Goal: Information Seeking & Learning: Find specific fact

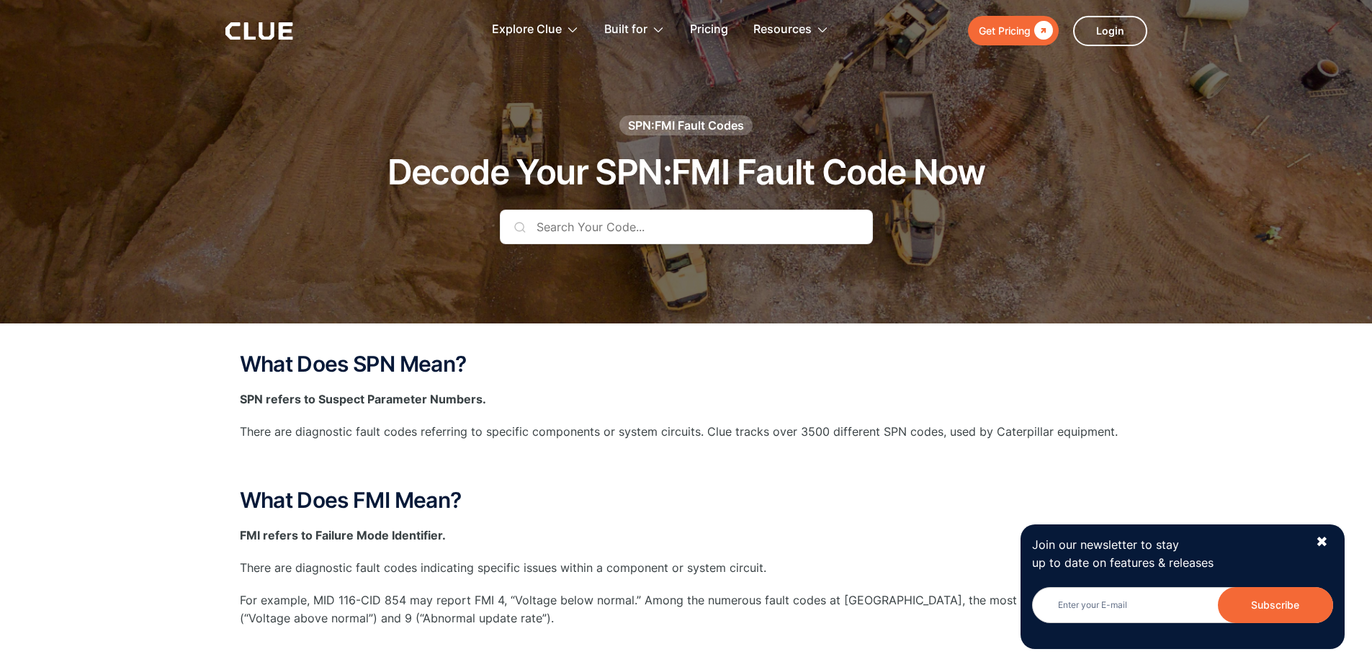
click at [563, 219] on input "text" at bounding box center [686, 227] width 373 height 35
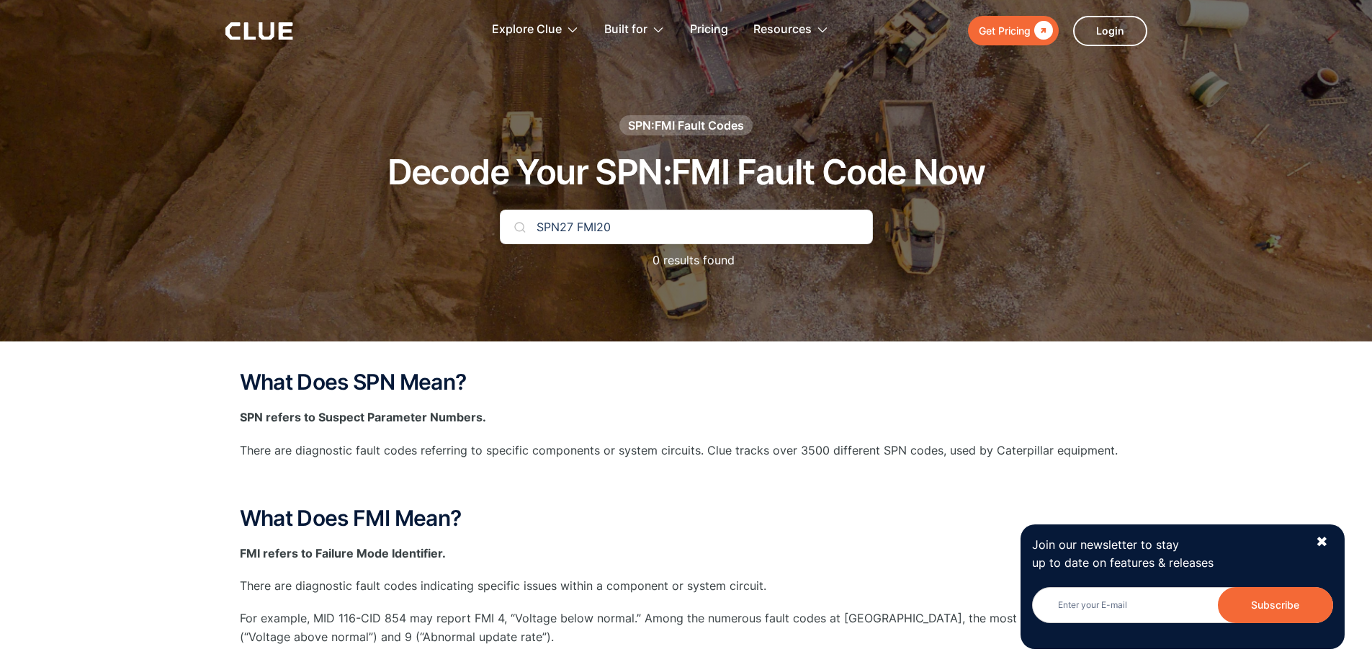
click at [676, 230] on input "SPN27 FMI20" at bounding box center [686, 227] width 373 height 35
click at [709, 237] on input "SPN27 FMI20" at bounding box center [686, 227] width 373 height 35
type input "S"
click at [1321, 541] on div "✖" at bounding box center [1322, 542] width 12 height 18
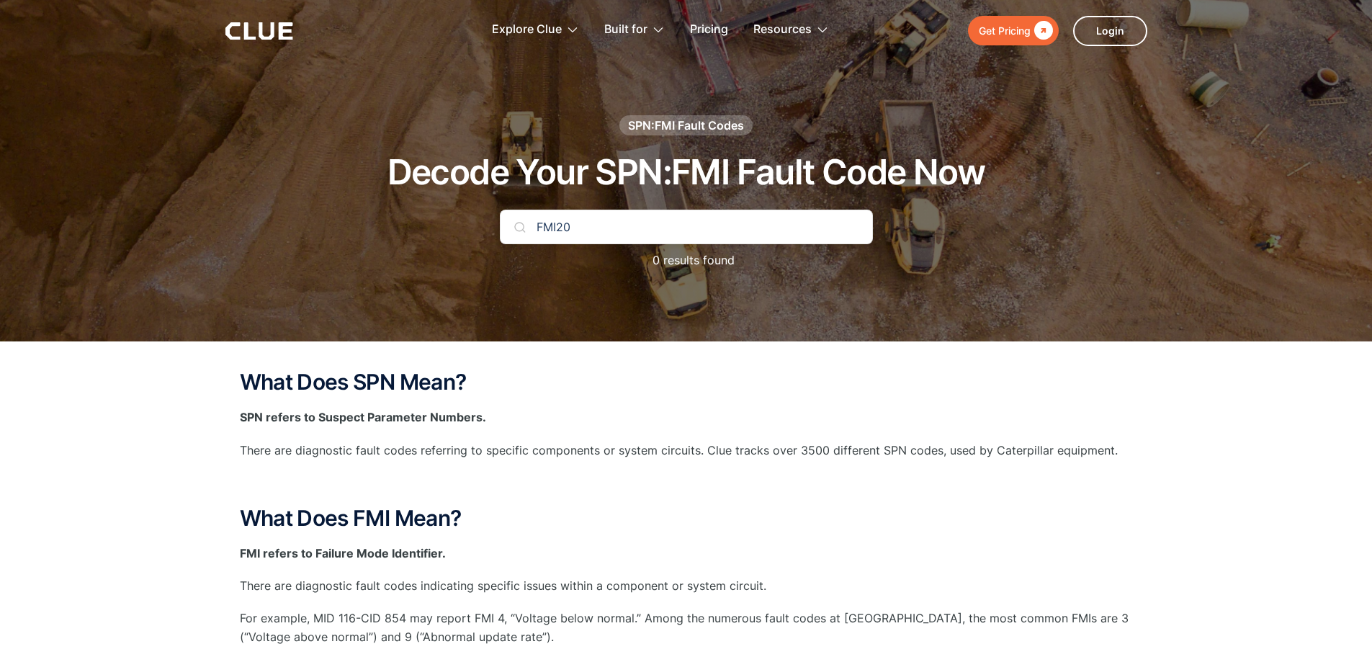
click at [632, 230] on input "FMI20" at bounding box center [686, 227] width 373 height 35
type input "F"
type input "s"
type input "SPN"
click at [657, 255] on p "87 results found" at bounding box center [686, 260] width 103 height 18
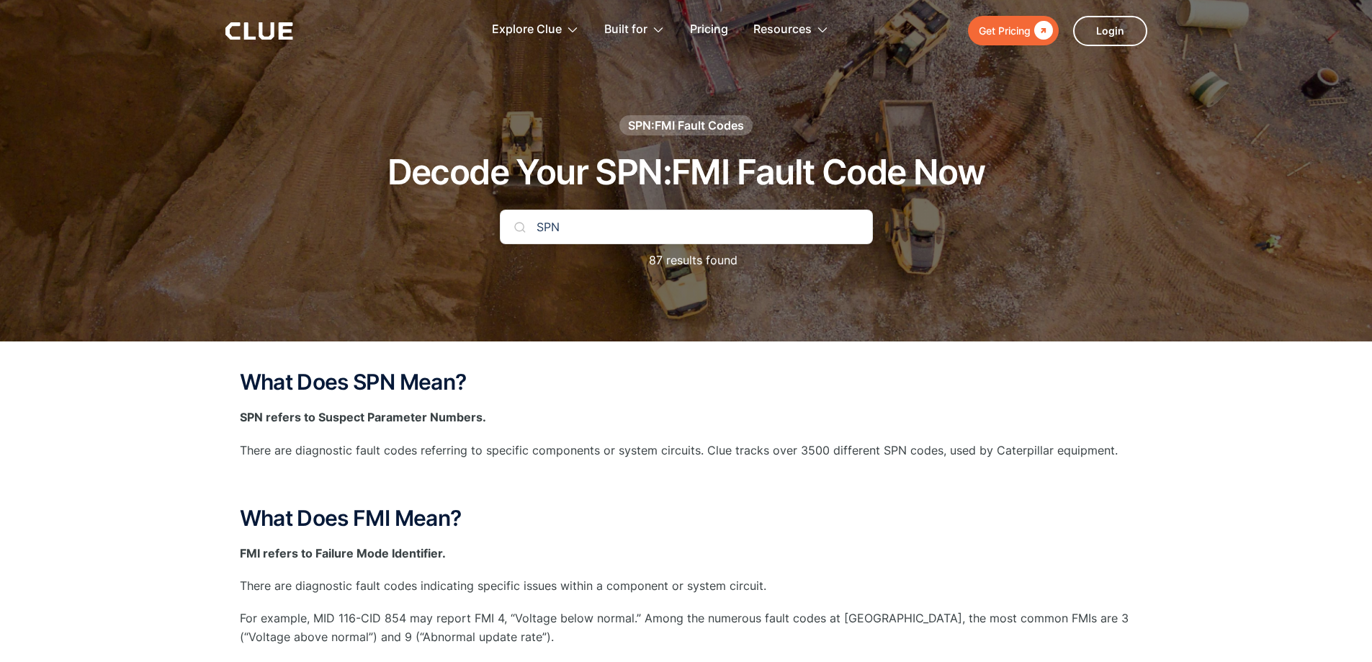
click at [657, 250] on div "SPN 87 results found" at bounding box center [686, 247] width 373 height 74
click at [681, 127] on div "SPN:FMI Fault Codes" at bounding box center [686, 125] width 116 height 16
click at [636, 166] on h1 "Decode Your SPN:FMI Fault Code Now" at bounding box center [687, 172] width 598 height 38
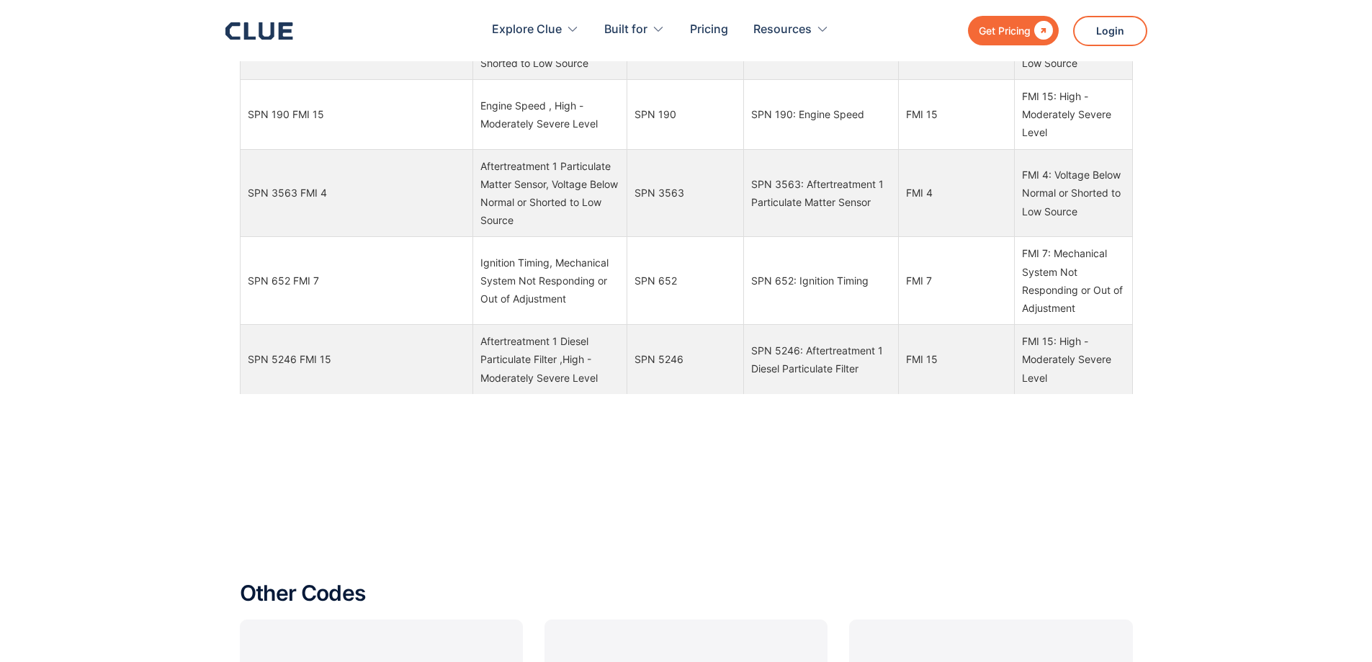
scroll to position [1921, 0]
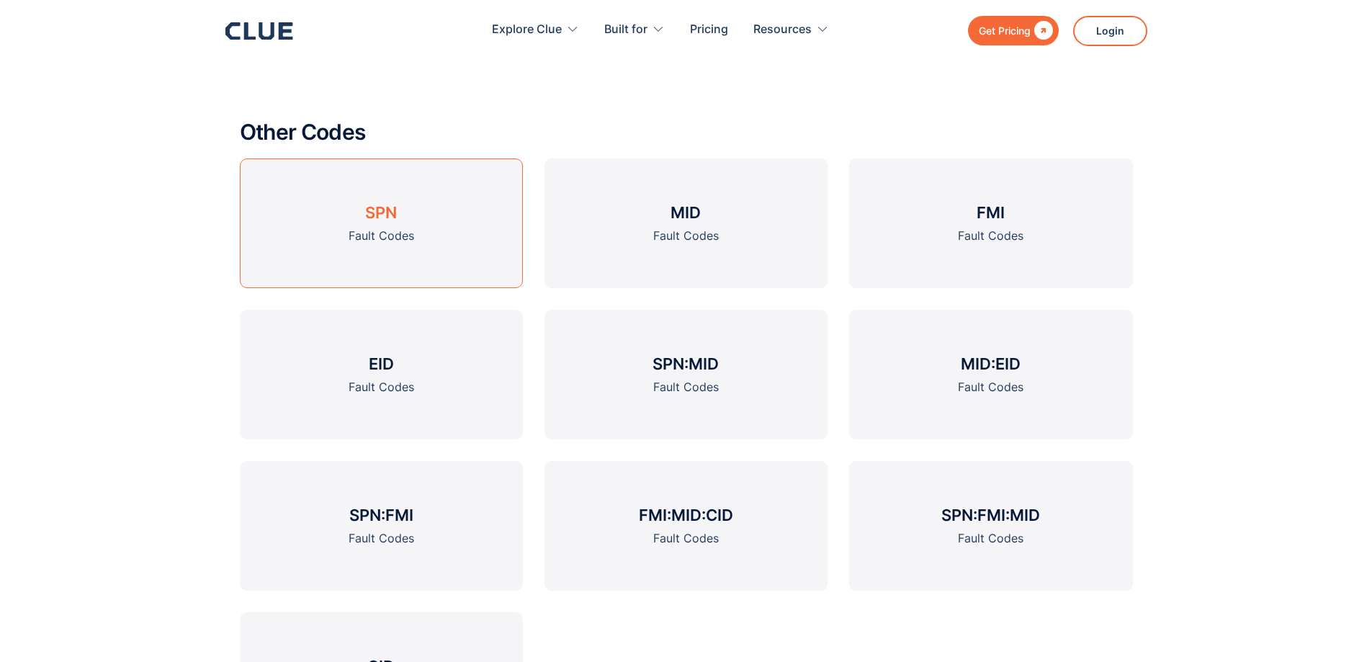
click at [387, 220] on h3 "SPN" at bounding box center [381, 213] width 32 height 22
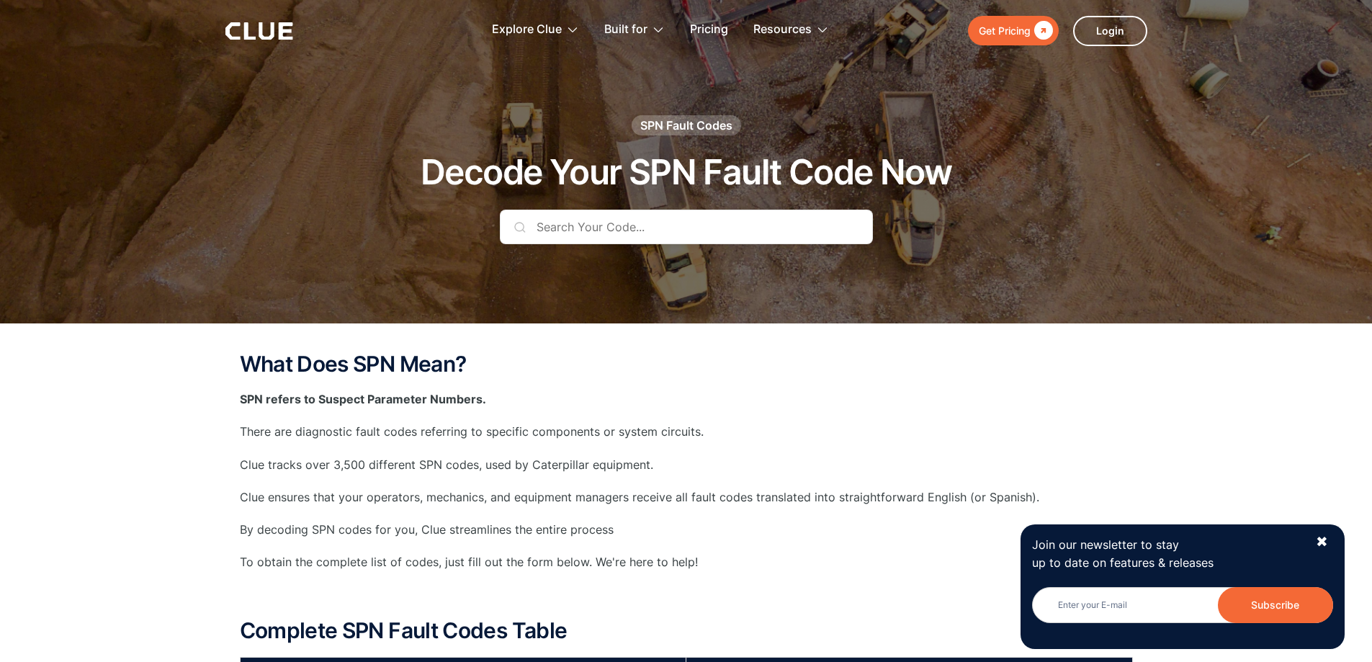
click at [640, 228] on input "text" at bounding box center [686, 227] width 373 height 35
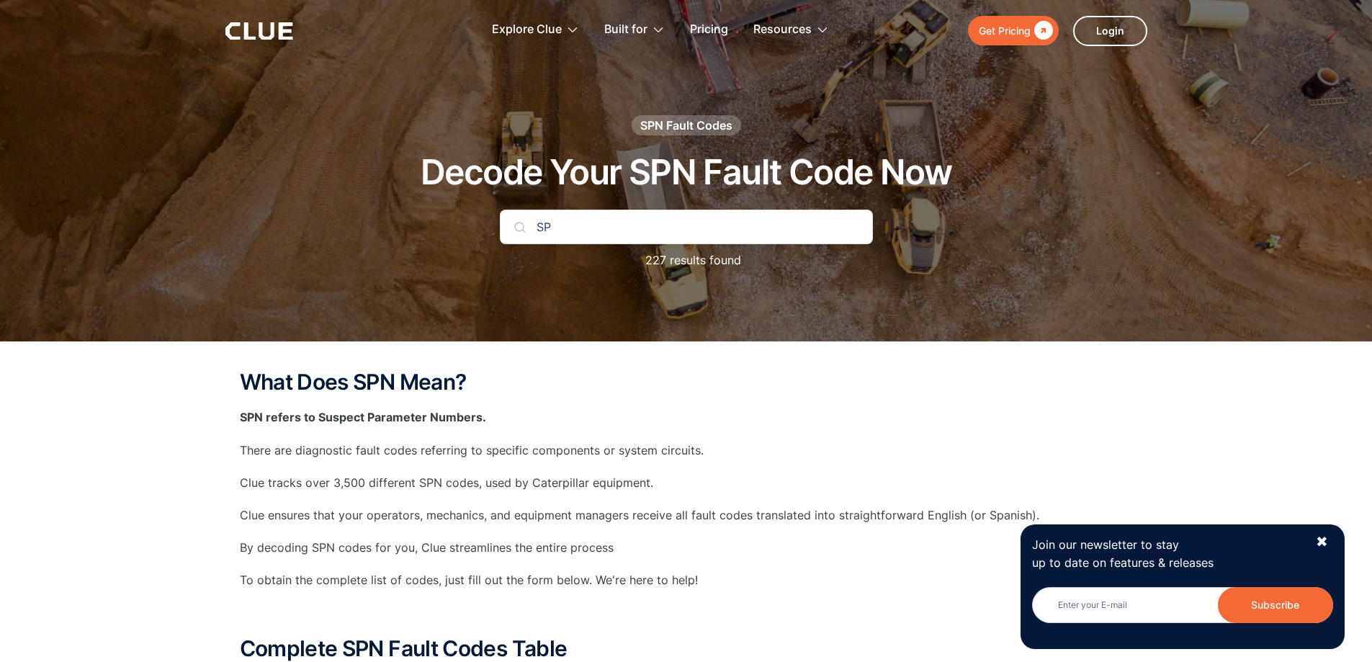
type input "S"
type input "27"
click at [1272, 612] on input "Subscribe" at bounding box center [1275, 605] width 115 height 36
click at [1322, 542] on div "✖" at bounding box center [1322, 542] width 12 height 18
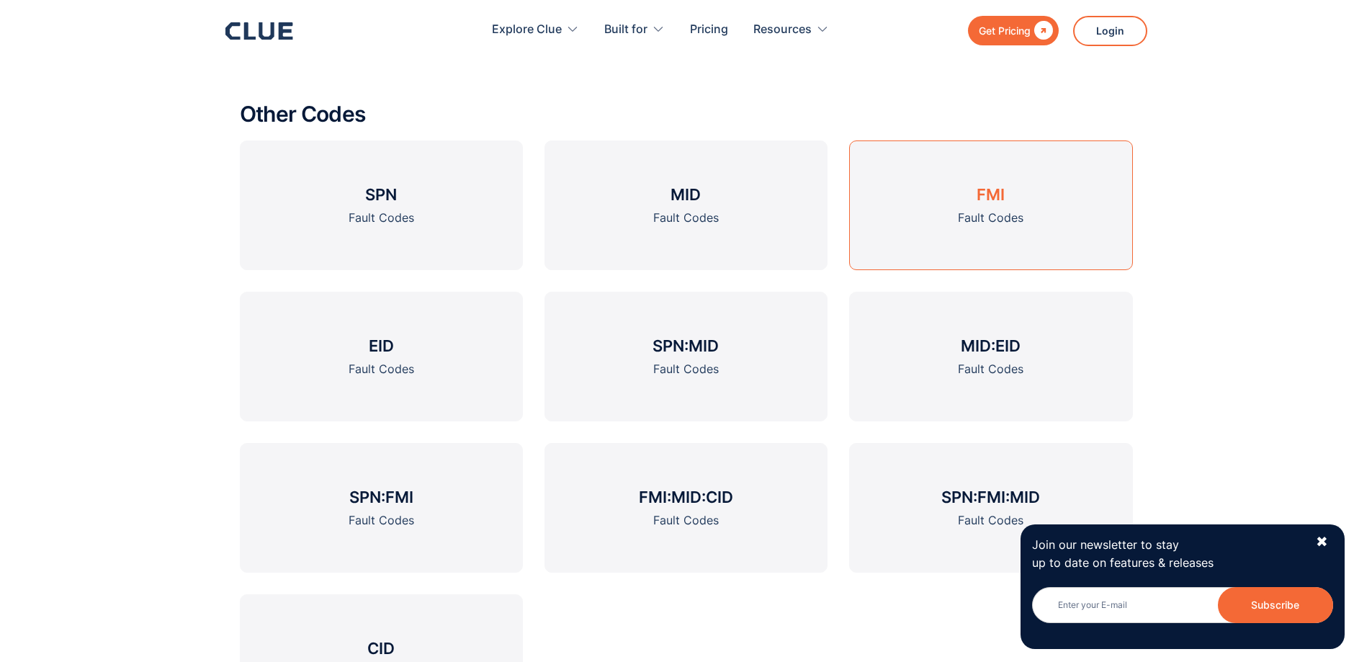
click at [1005, 208] on link "FMI Fault Codes" at bounding box center [990, 205] width 283 height 130
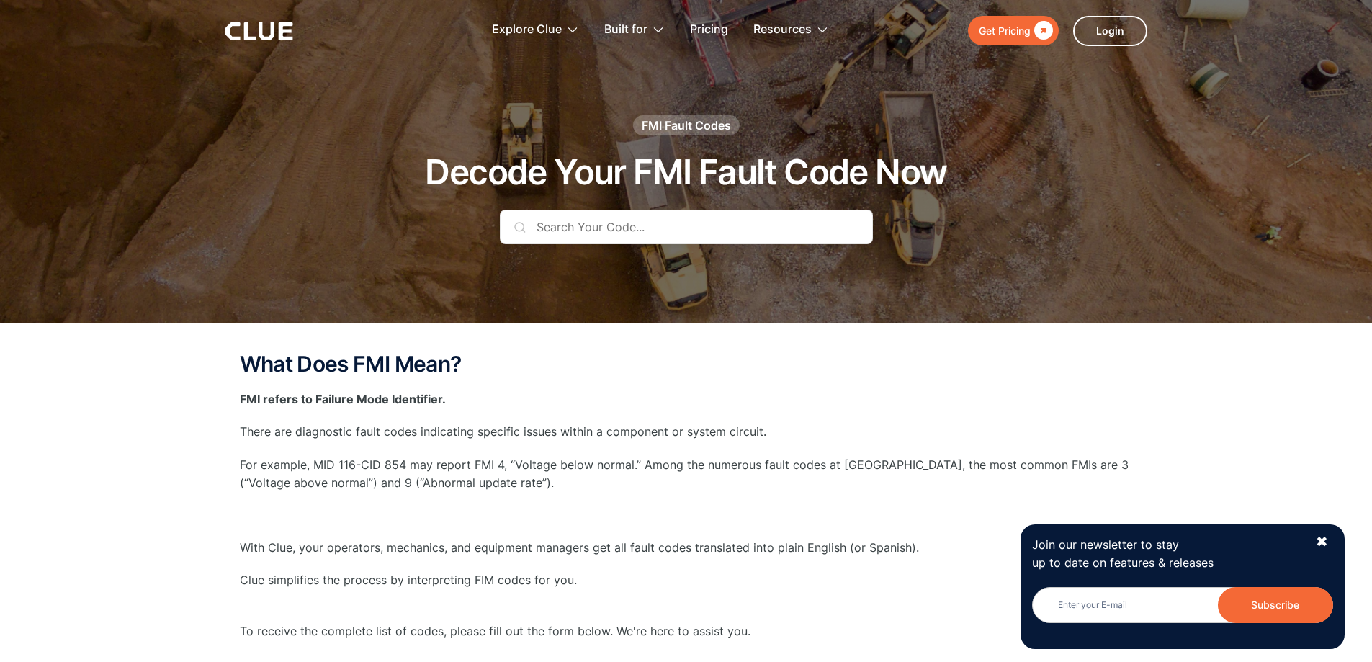
click at [666, 227] on input "text" at bounding box center [686, 227] width 373 height 35
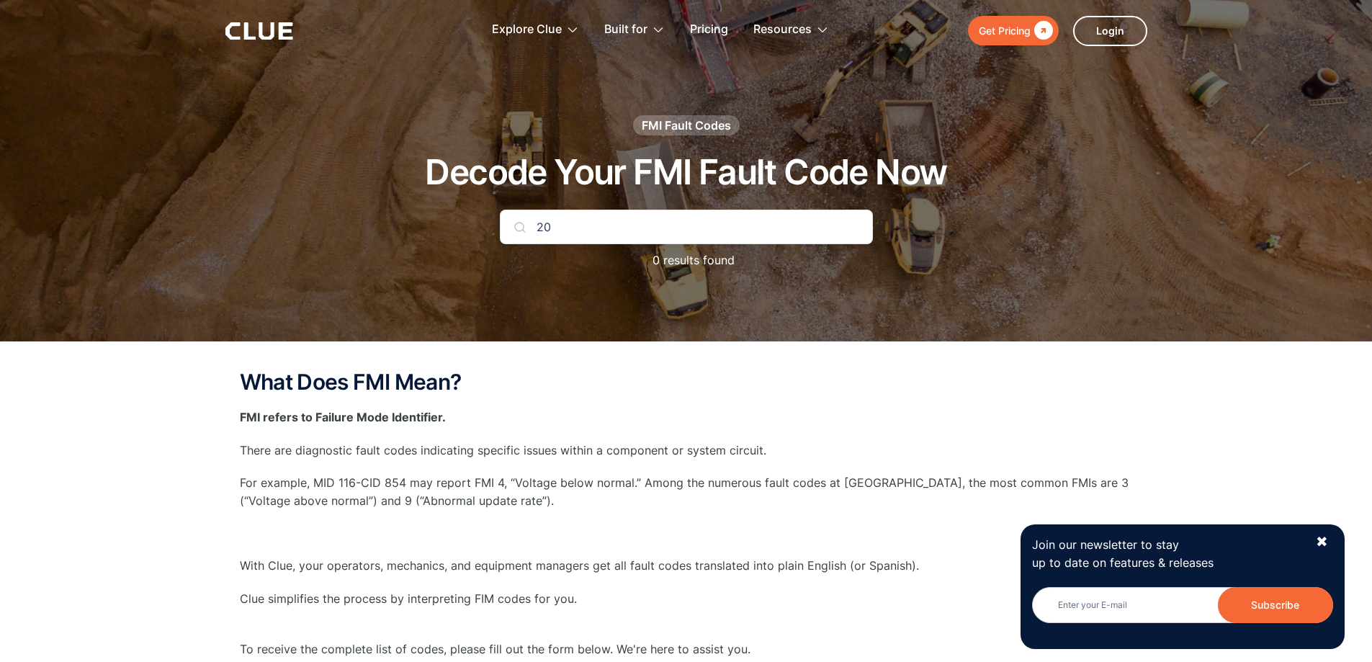
click at [583, 222] on input "20" at bounding box center [686, 227] width 373 height 35
type input "2"
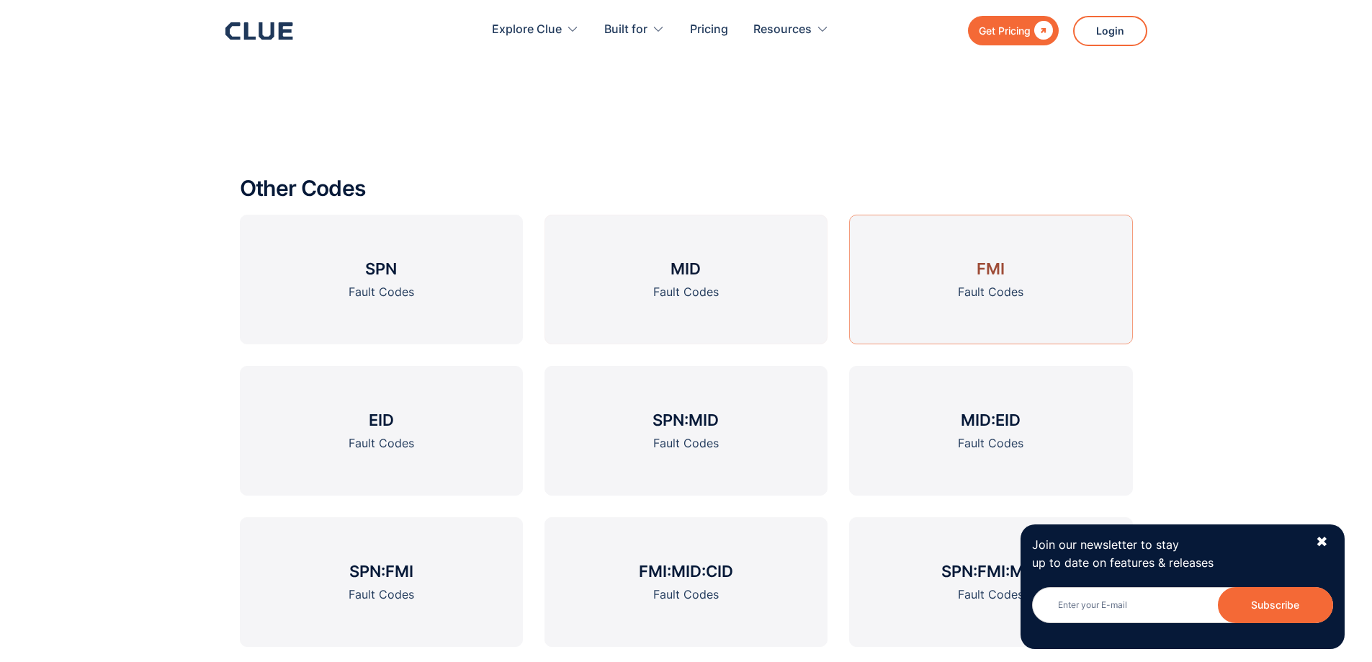
scroll to position [922, 0]
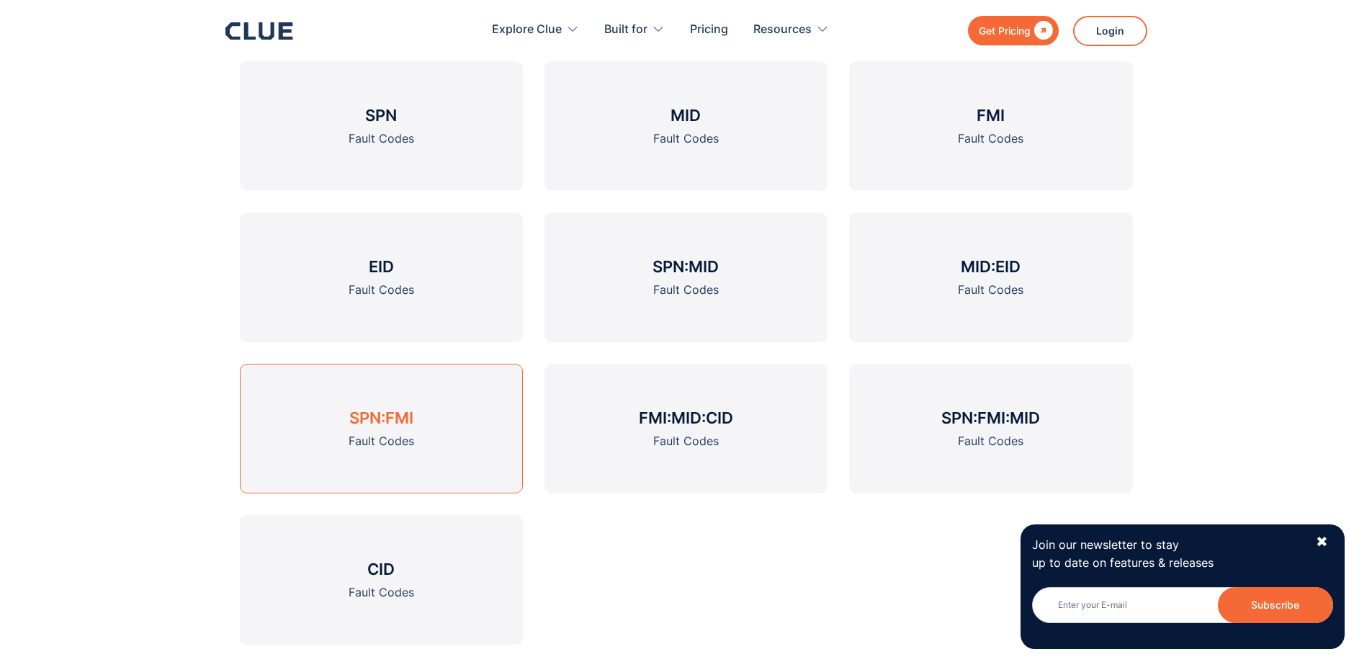
click at [380, 421] on h3 "SPN:FMI" at bounding box center [381, 418] width 64 height 22
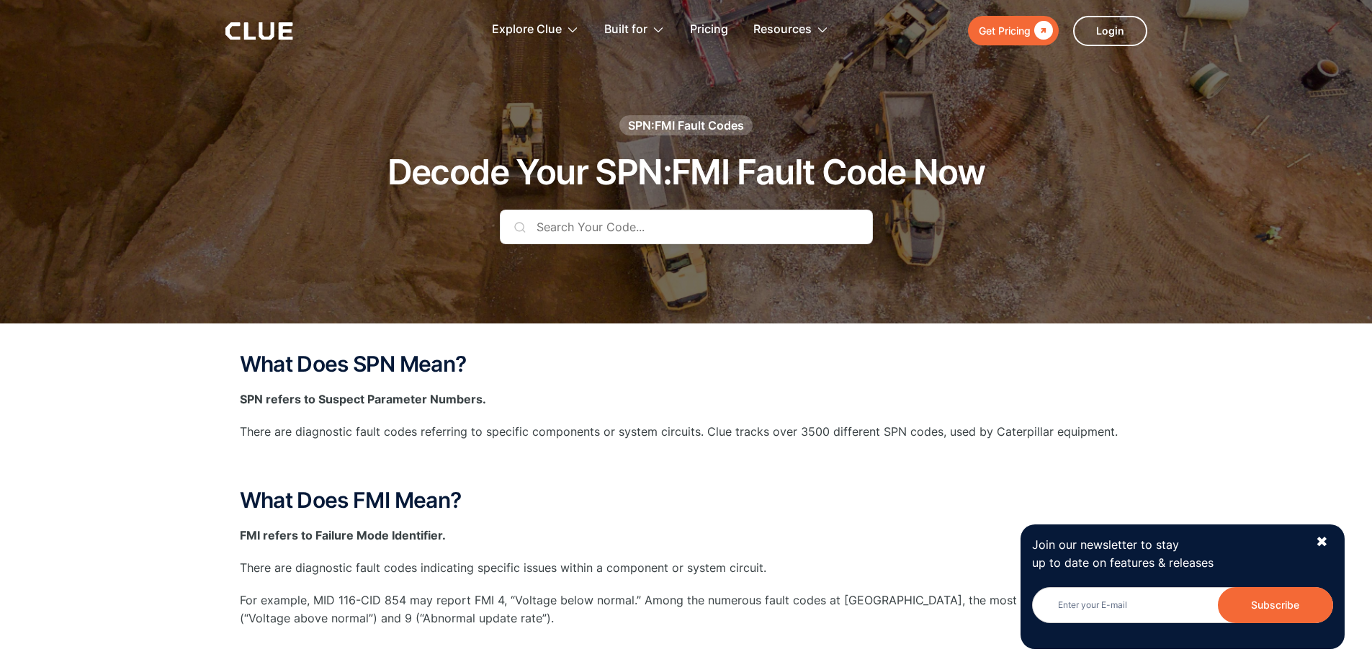
click at [627, 236] on input "text" at bounding box center [686, 227] width 373 height 35
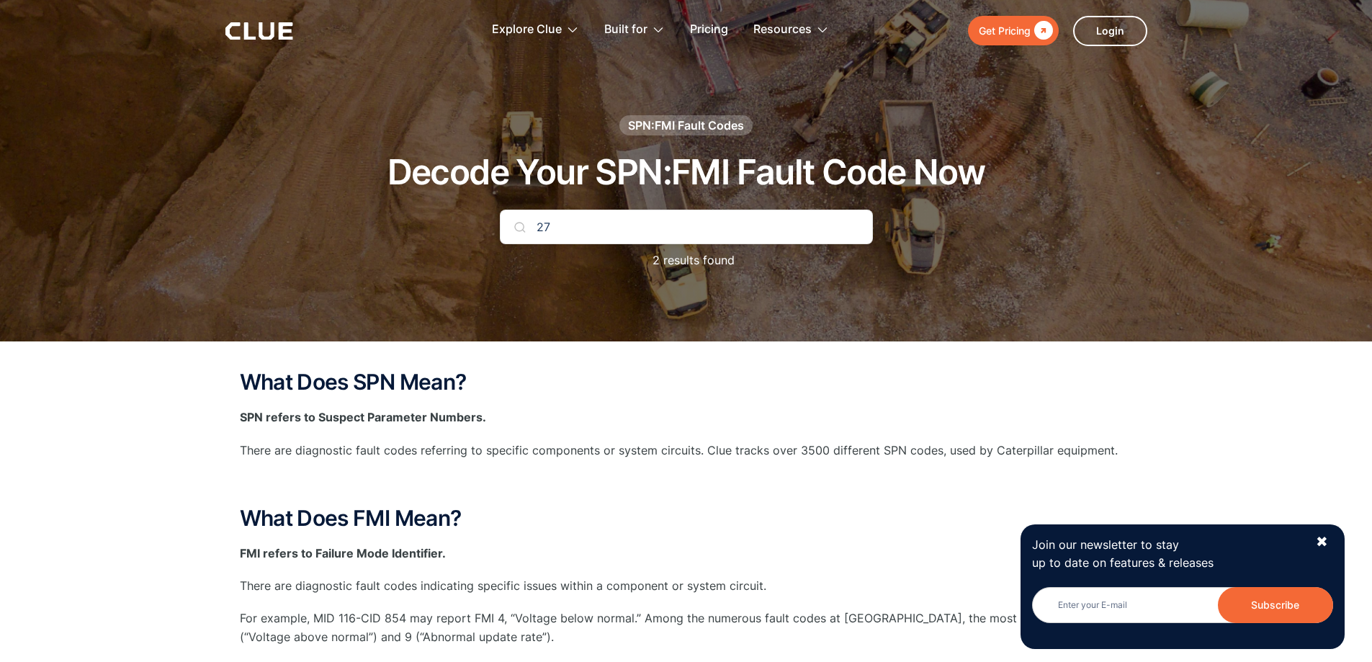
type input "27"
click at [1321, 539] on div "✖" at bounding box center [1322, 542] width 12 height 18
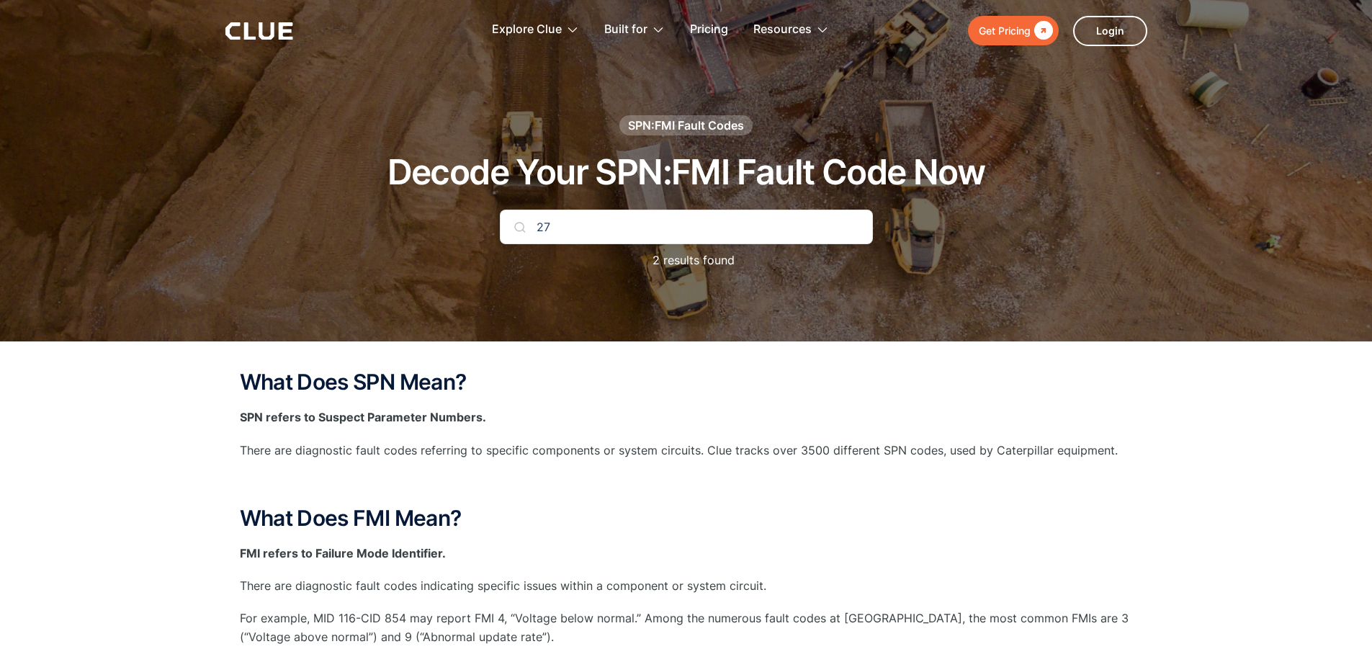
click at [565, 231] on input "27" at bounding box center [686, 227] width 373 height 35
